Goal: Check status: Check status

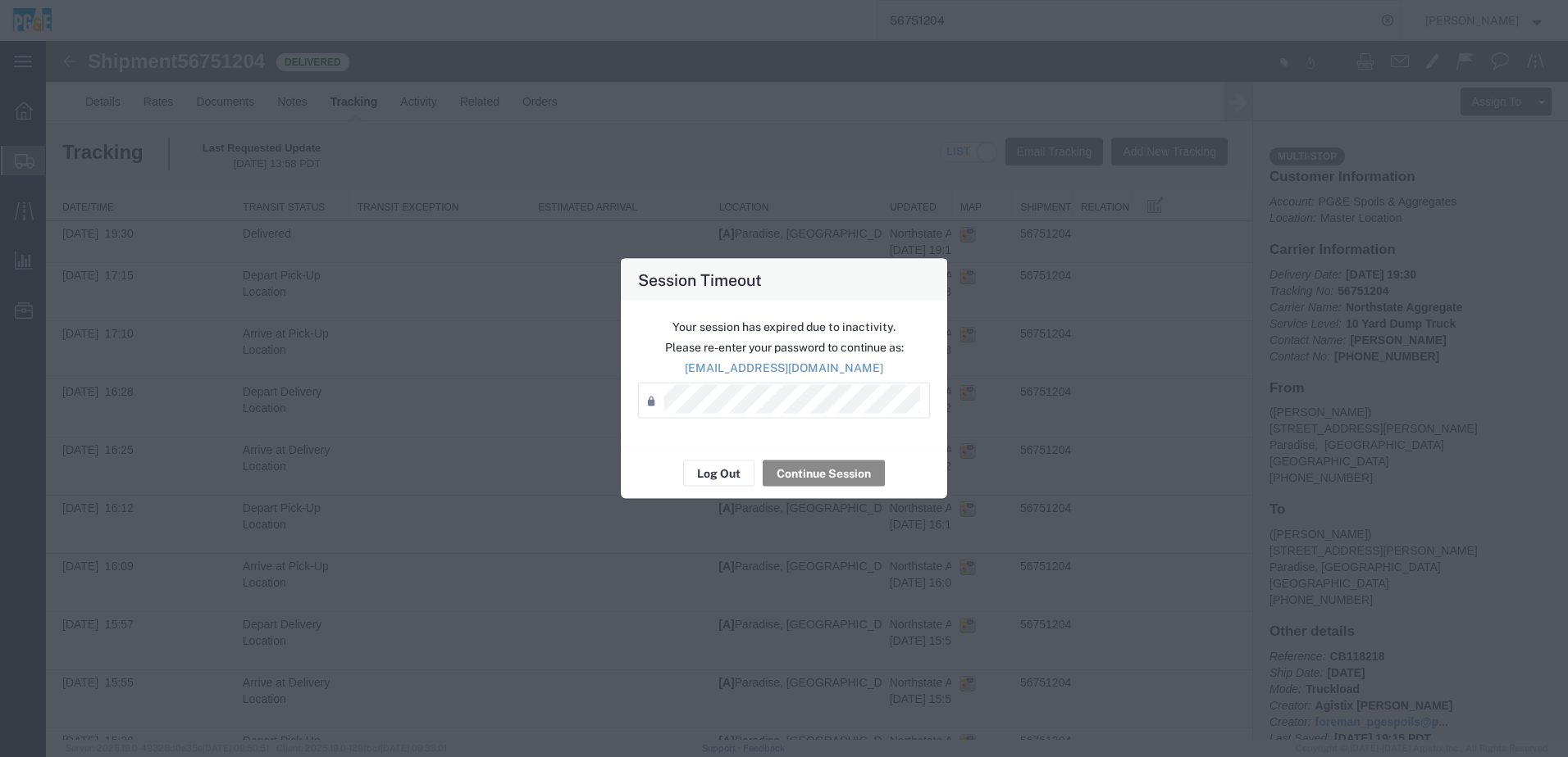
click at [811, 440] on div "Your session has expired due to inactivity. Please re-enter your password to co…" at bounding box center [783, 375] width 326 height 146
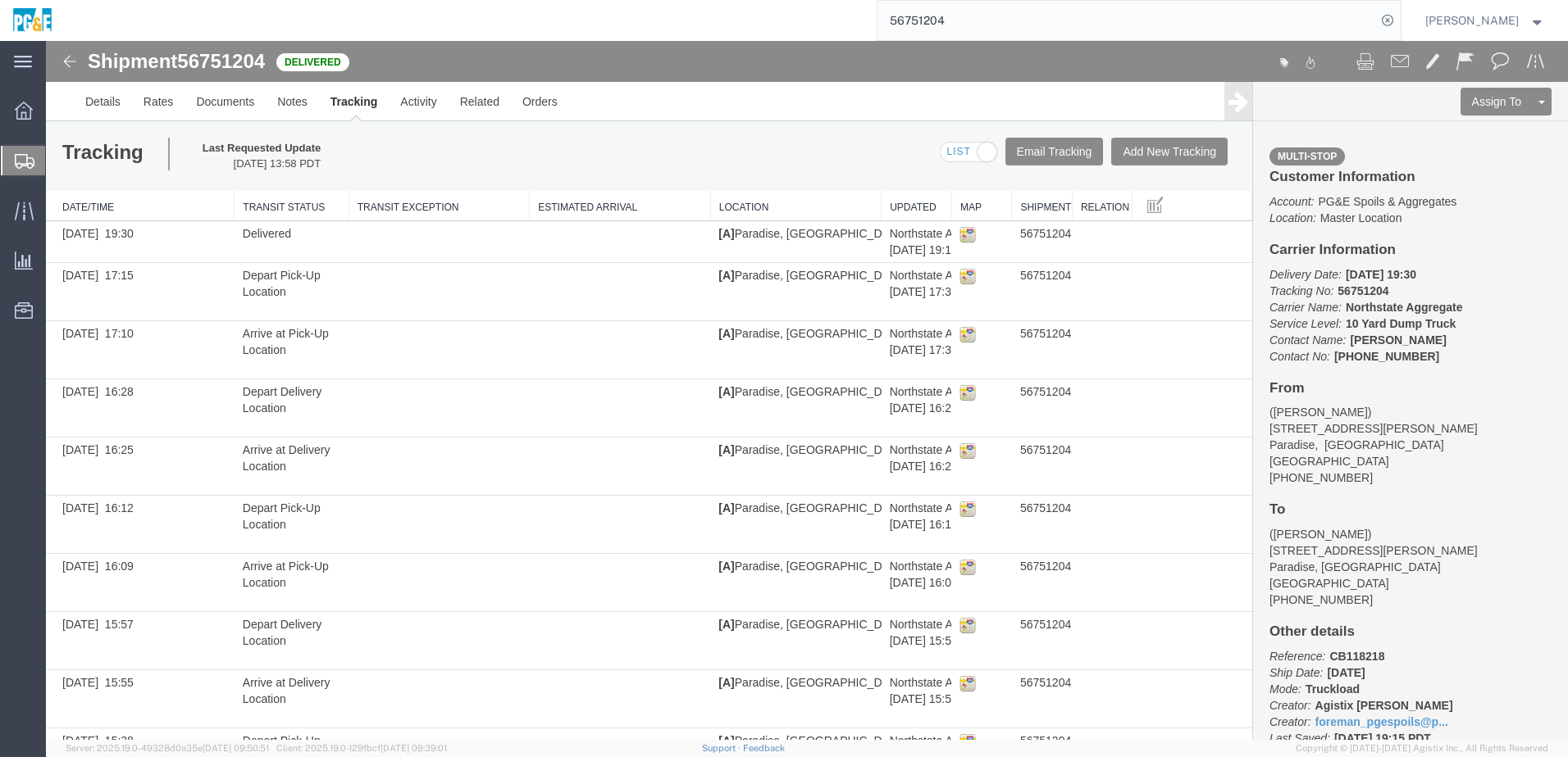
click at [964, 26] on input "56751204" at bounding box center [1126, 21] width 498 height 39
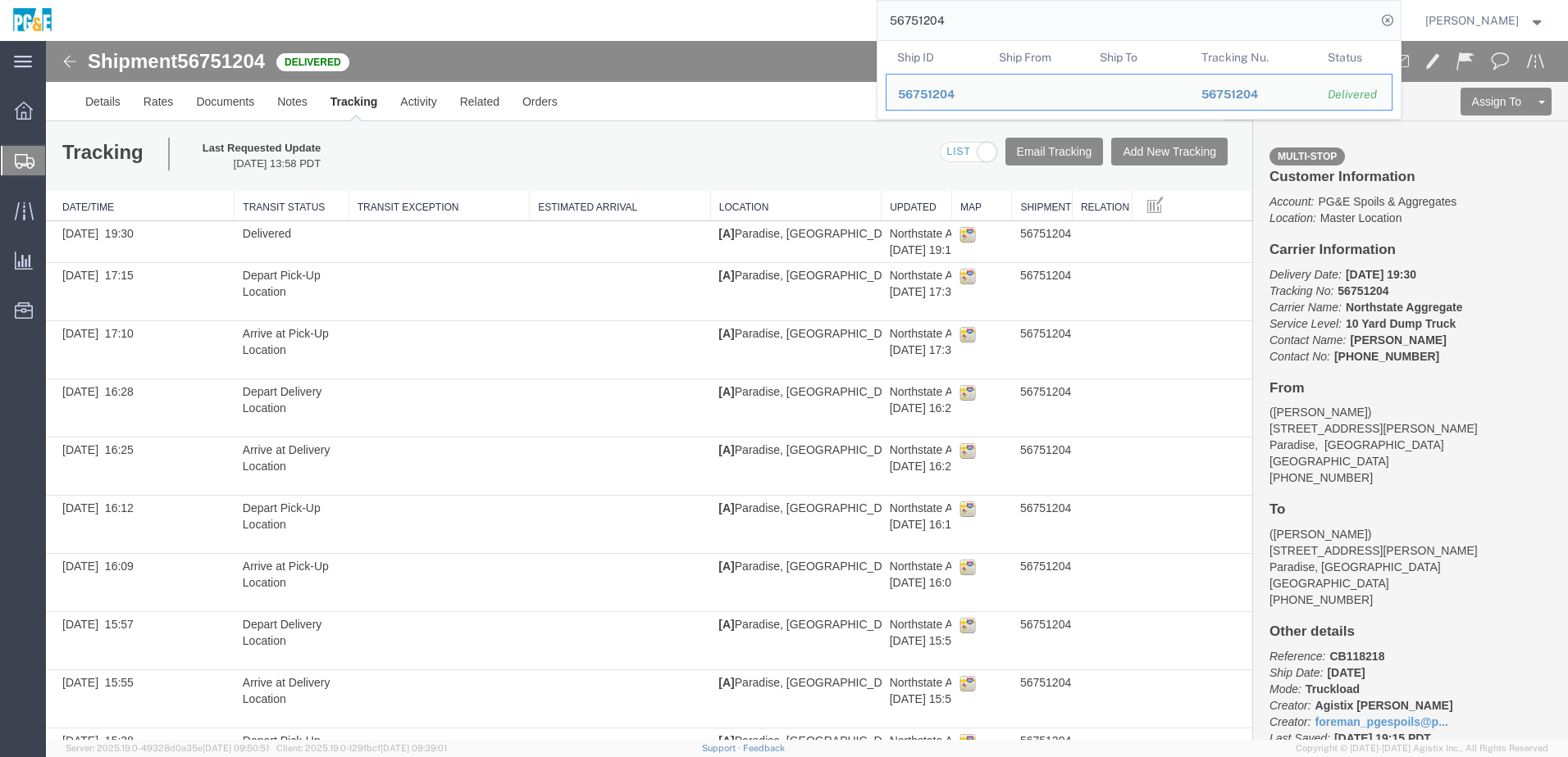
click at [933, 24] on input "56751204" at bounding box center [1126, 21] width 498 height 39
click at [933, 23] on input "56751204" at bounding box center [1126, 21] width 498 height 39
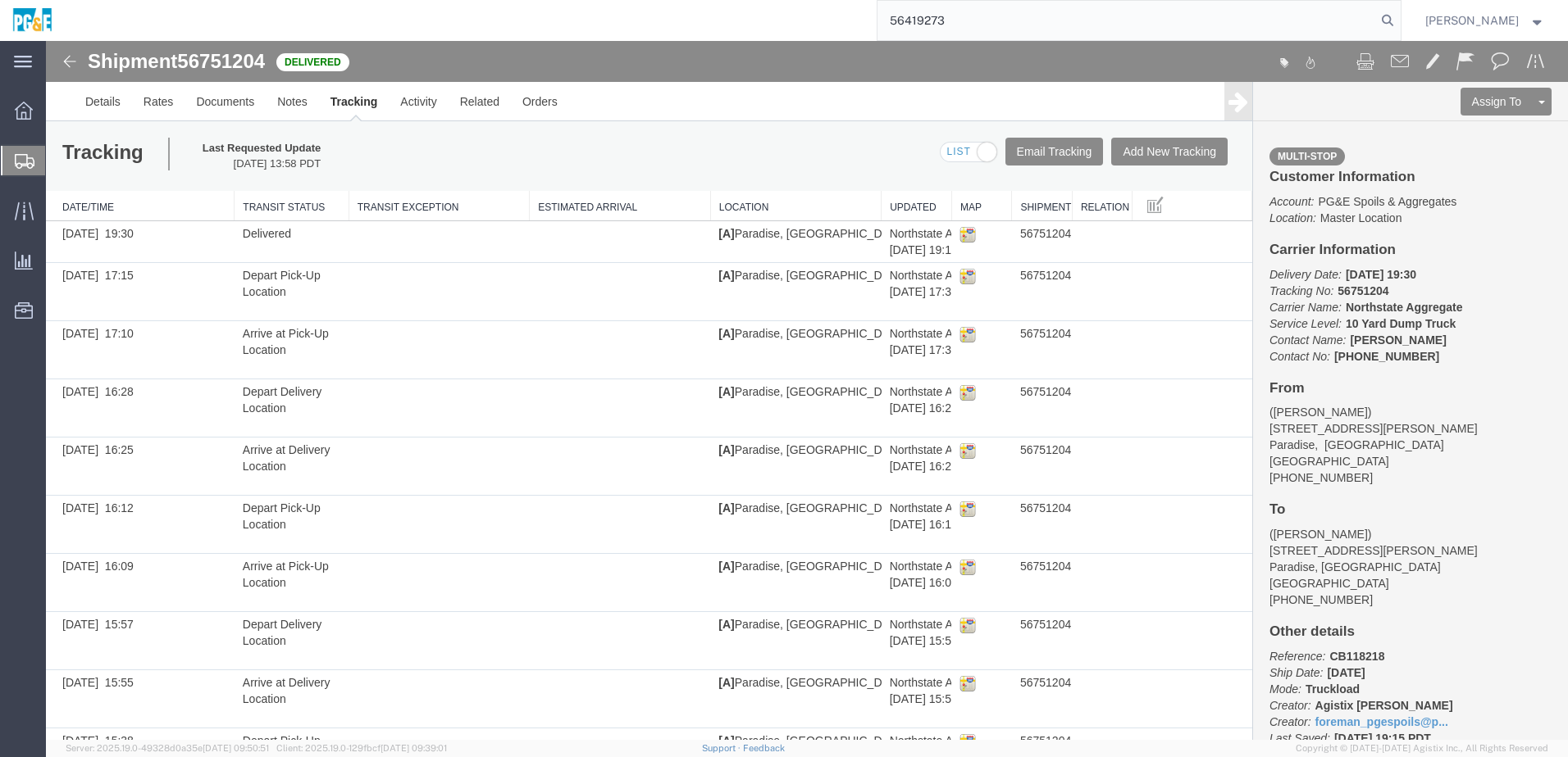
type input "56419273"
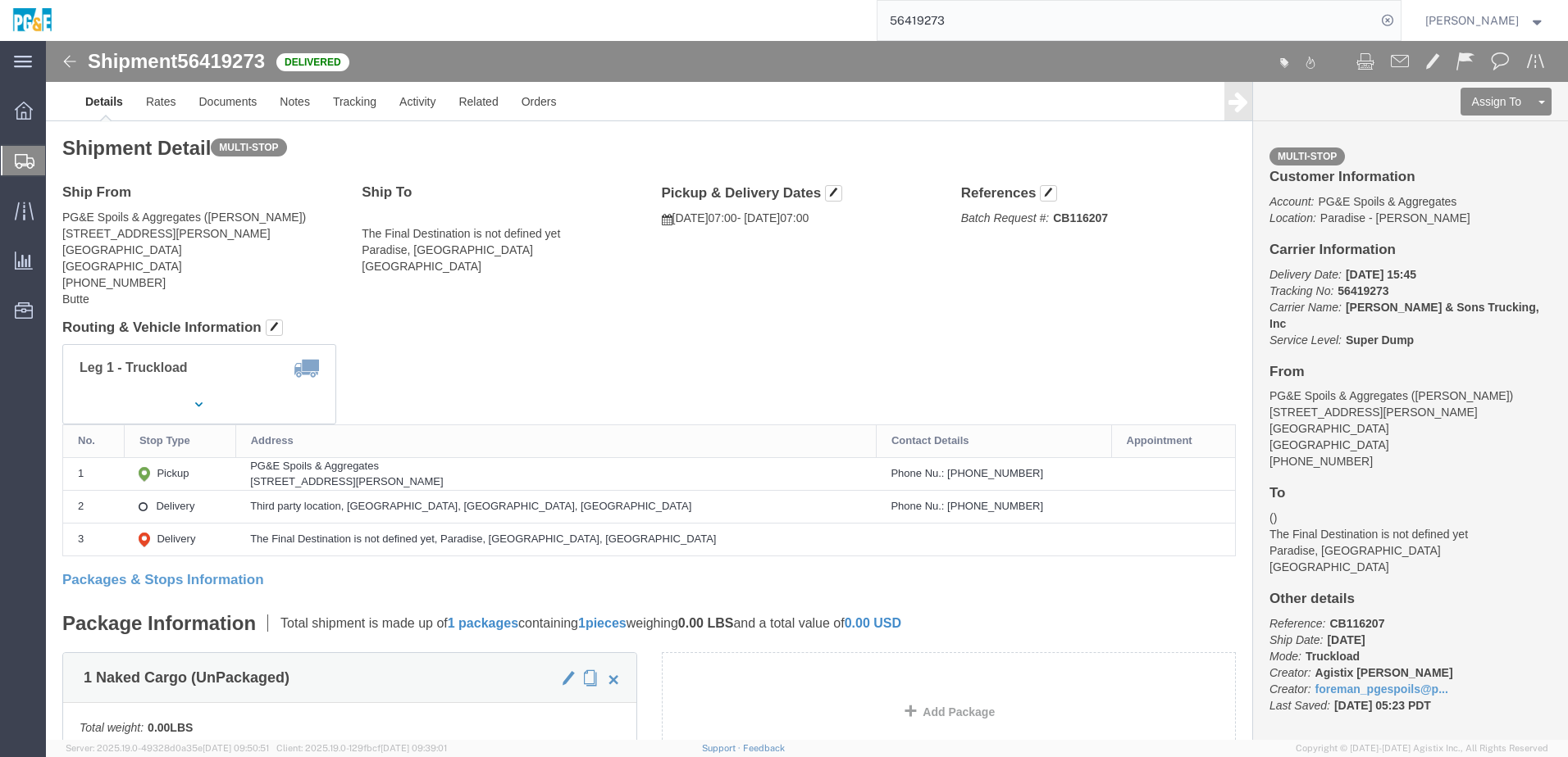
click h4 "Routing & Vehicle Information"
click div "Leg 1 - Truckload Vehicle 1: Super Dump Number of trucks: 1"
click link "Documents"
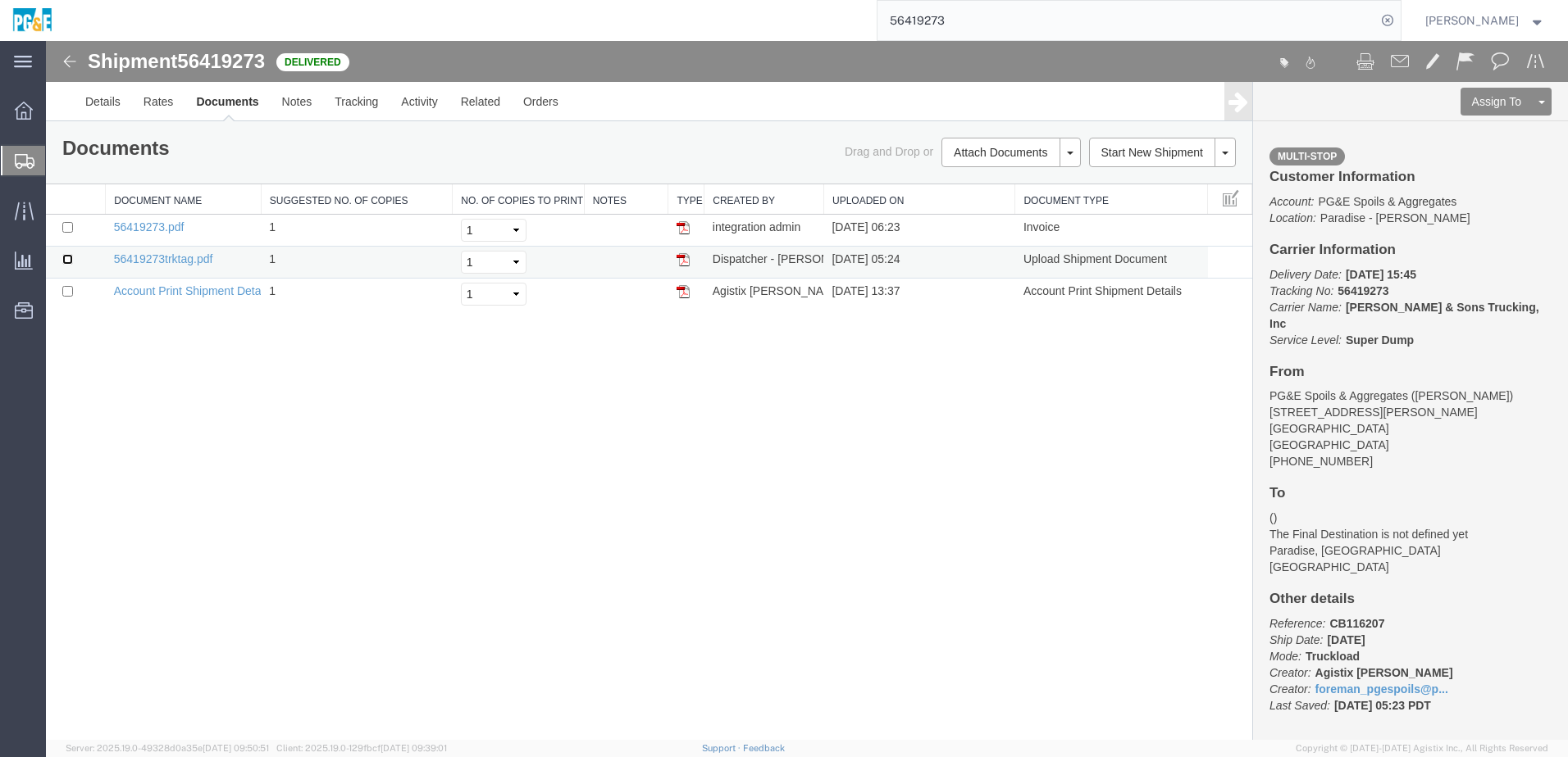
click at [68, 263] on input "checkbox" at bounding box center [68, 259] width 10 height 10
checkbox input "true"
click at [68, 225] on input "checkbox" at bounding box center [68, 228] width 10 height 10
checkbox input "true"
click at [980, 186] on link "Print Documents" at bounding box center [1008, 180] width 143 height 25
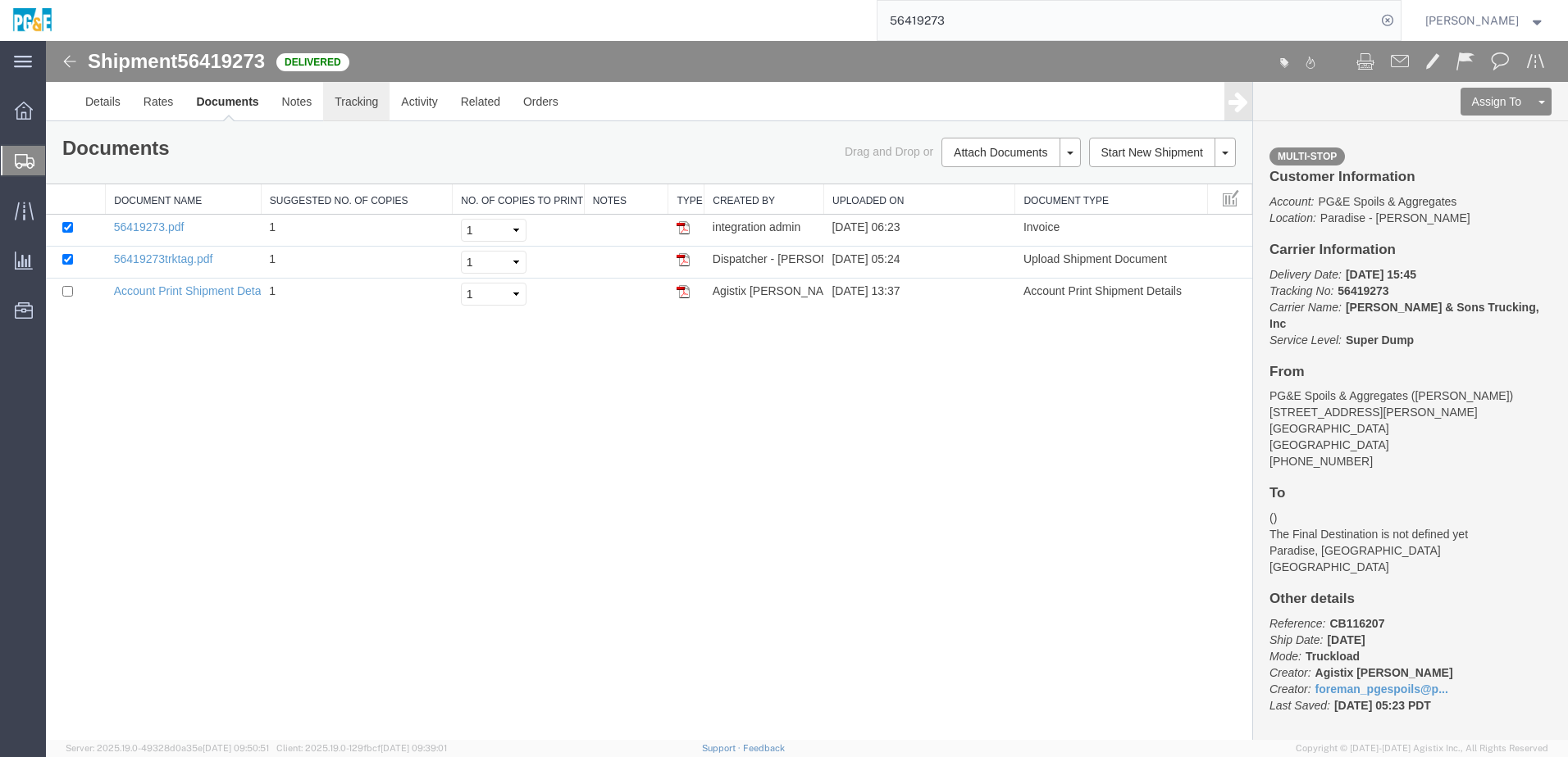
click at [346, 114] on link "Tracking" at bounding box center [356, 102] width 67 height 39
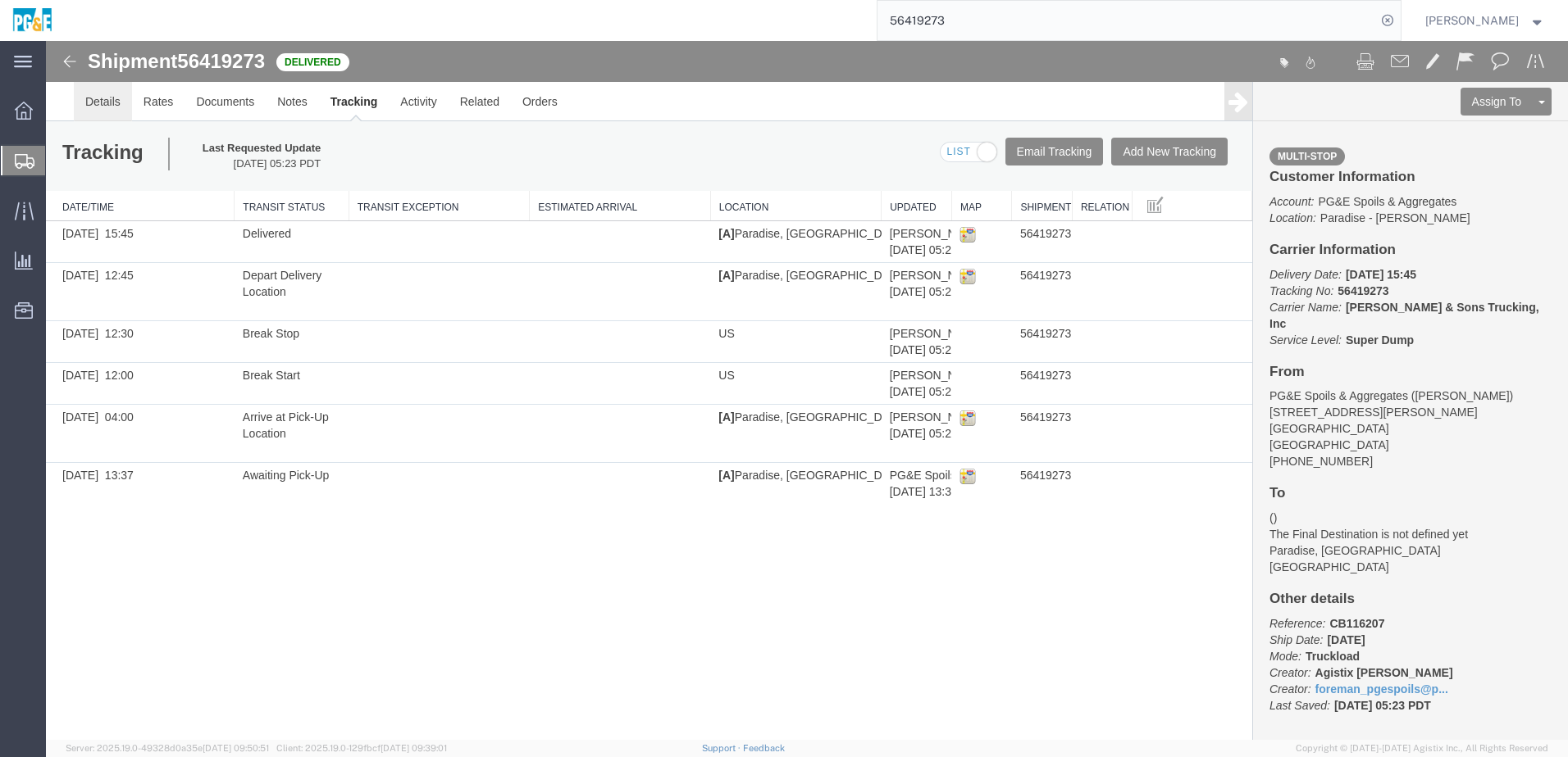
click at [101, 98] on link "Details" at bounding box center [103, 102] width 58 height 39
